Goal: Information Seeking & Learning: Learn about a topic

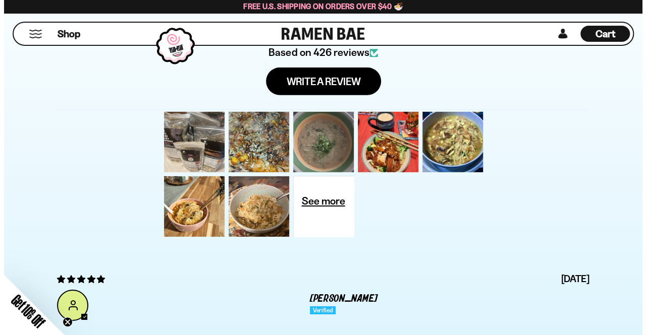
scroll to position [3405, 0]
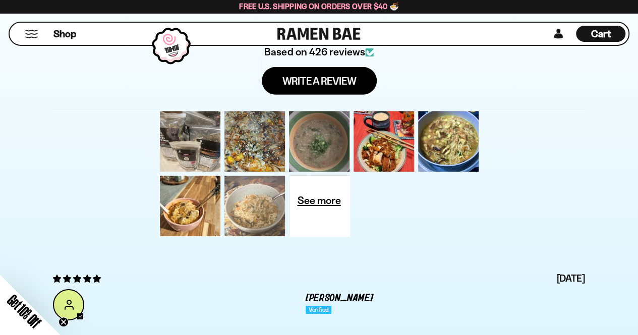
click at [257, 213] on div at bounding box center [254, 206] width 65 height 65
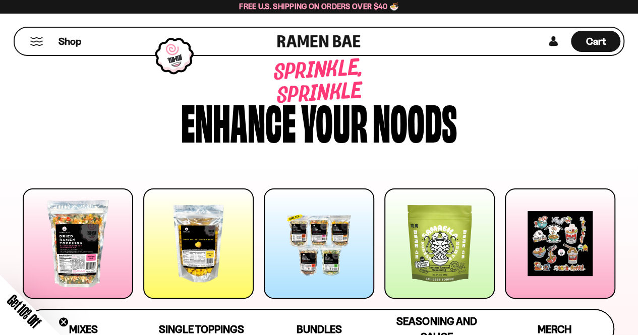
click at [38, 44] on button "Mobile Menu Trigger" at bounding box center [37, 41] width 14 height 9
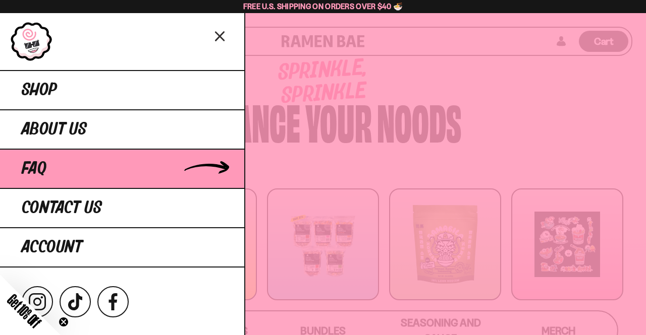
click at [42, 168] on span "FAQ" at bounding box center [34, 169] width 25 height 18
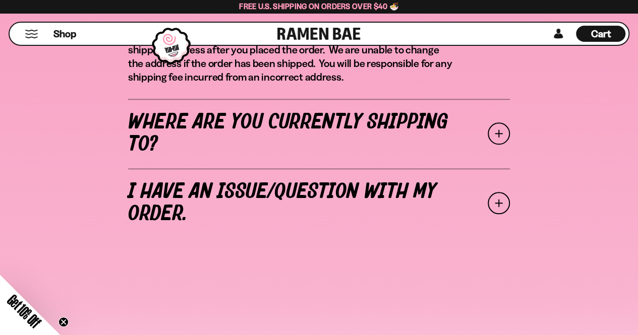
scroll to position [456, 0]
click at [499, 133] on span at bounding box center [499, 134] width 22 height 22
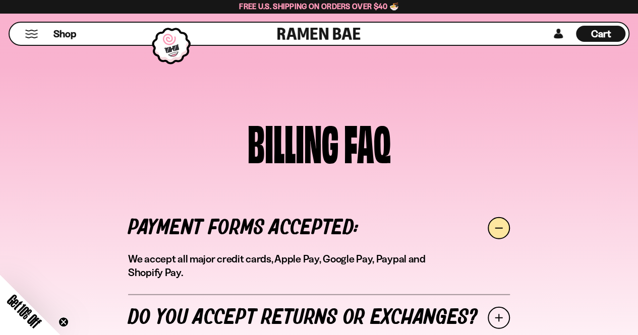
scroll to position [1209, 0]
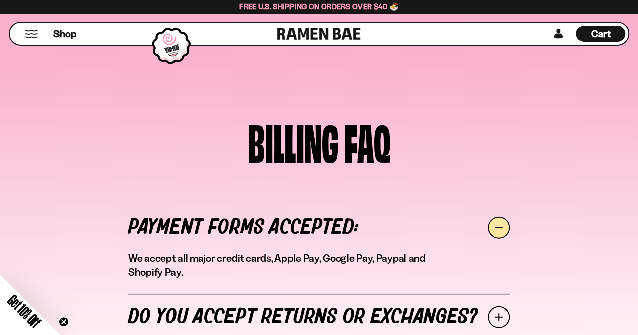
drag, startPoint x: 262, startPoint y: 207, endPoint x: 89, endPoint y: 230, distance: 174.5
click at [89, 230] on div "BILLING FAQ Payment forms accepted: We accept all major credit cards, Apple Pay…" at bounding box center [319, 235] width 638 height 336
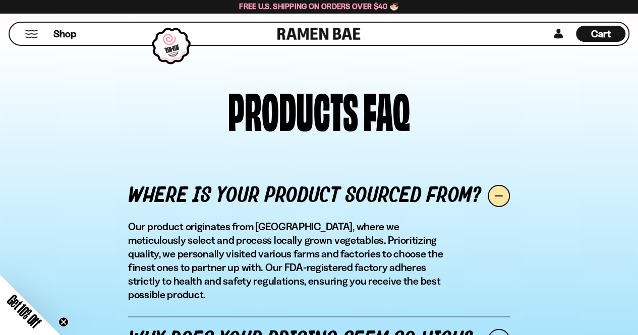
scroll to position [1595, 0]
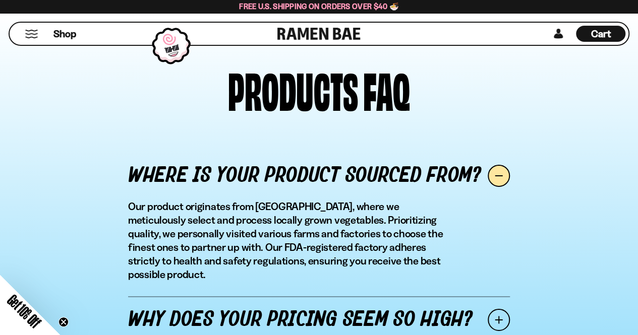
click at [498, 309] on span at bounding box center [499, 320] width 22 height 22
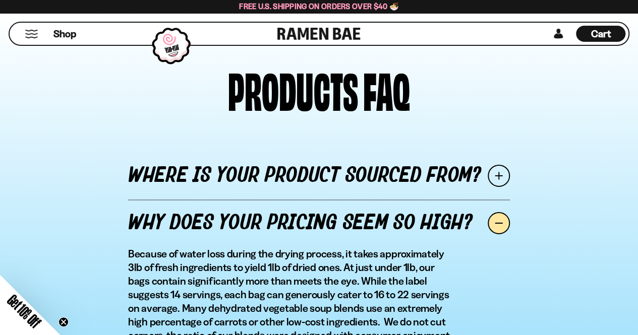
click at [495, 212] on span at bounding box center [499, 223] width 22 height 22
